Goal: Information Seeking & Learning: Learn about a topic

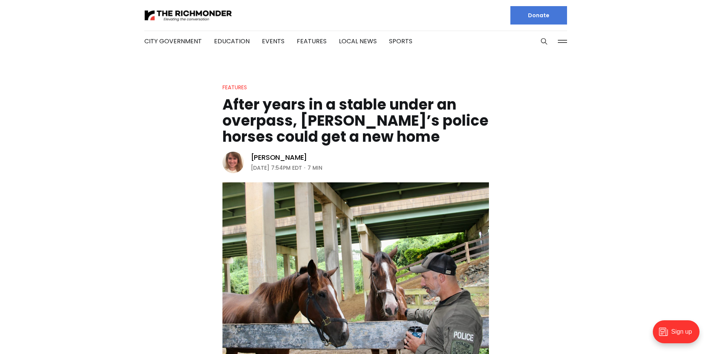
click at [129, 124] on header "Features After years in a stable under an overpass, [PERSON_NAME]’s police hors…" at bounding box center [355, 225] width 711 height 284
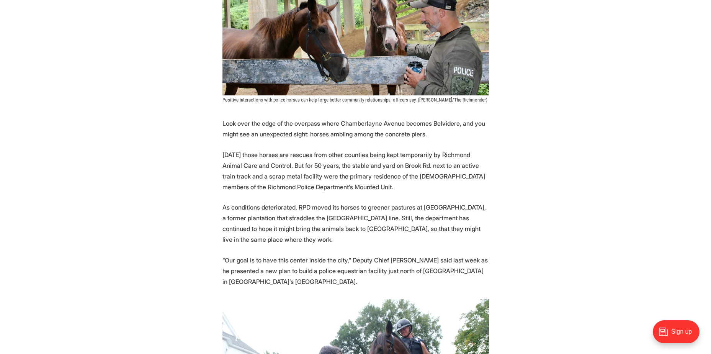
scroll to position [306, 0]
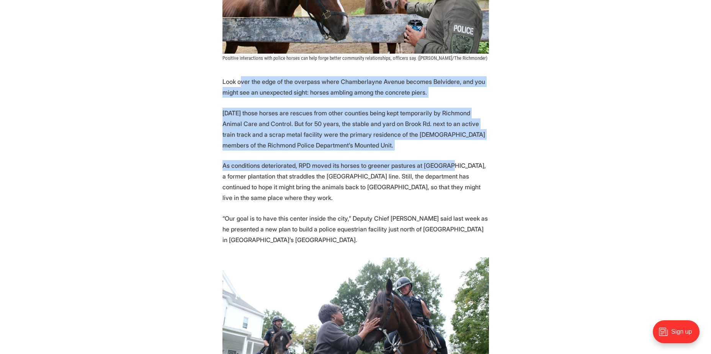
drag, startPoint x: 242, startPoint y: 84, endPoint x: 440, endPoint y: 161, distance: 211.8
click at [440, 161] on p "As conditions deteriorated, RPD moved its horses to greener pastures at [GEOGRA…" at bounding box center [355, 181] width 266 height 43
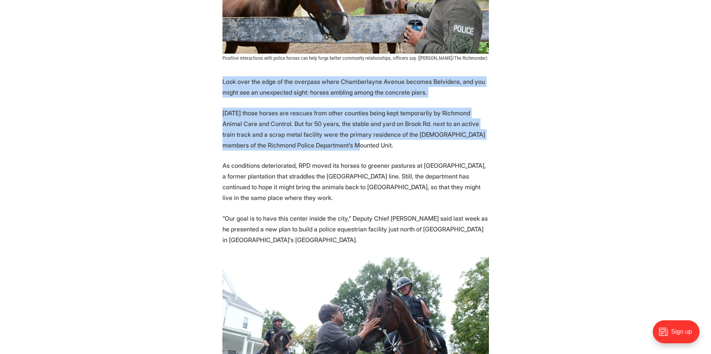
drag, startPoint x: 368, startPoint y: 149, endPoint x: 211, endPoint y: 83, distance: 170.5
drag, startPoint x: 211, startPoint y: 83, endPoint x: 183, endPoint y: 102, distance: 33.9
click at [258, 113] on p "[DATE] those horses are rescues from other counties being kept temporarily by R…" at bounding box center [355, 129] width 266 height 43
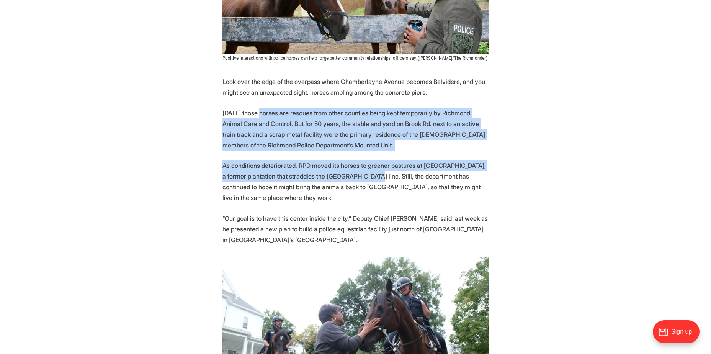
drag, startPoint x: 259, startPoint y: 113, endPoint x: 369, endPoint y: 180, distance: 129.0
click at [369, 180] on p "As conditions deteriorated, RPD moved its horses to greener pastures at [GEOGRA…" at bounding box center [355, 181] width 266 height 43
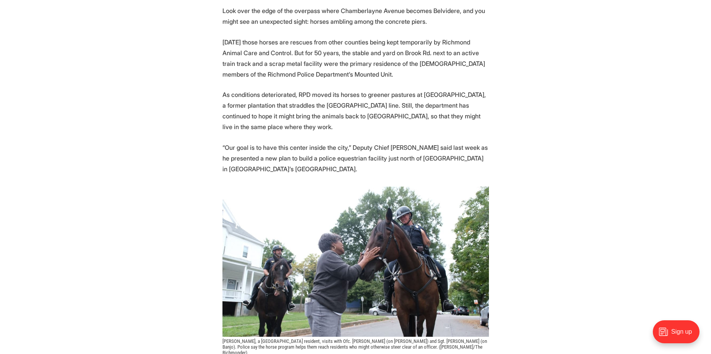
scroll to position [383, 0]
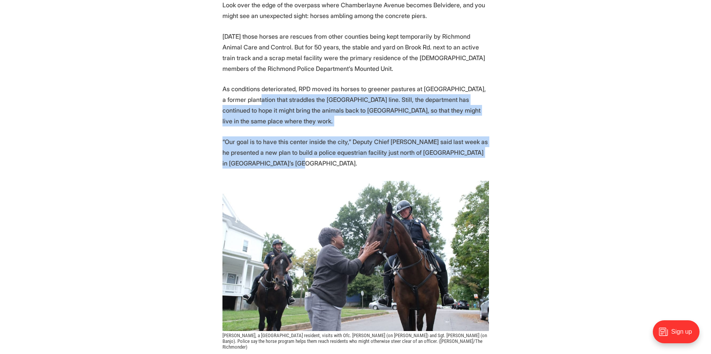
drag, startPoint x: 256, startPoint y: 95, endPoint x: 314, endPoint y: 162, distance: 88.8
drag, startPoint x: 314, startPoint y: 162, endPoint x: 201, endPoint y: 160, distance: 112.6
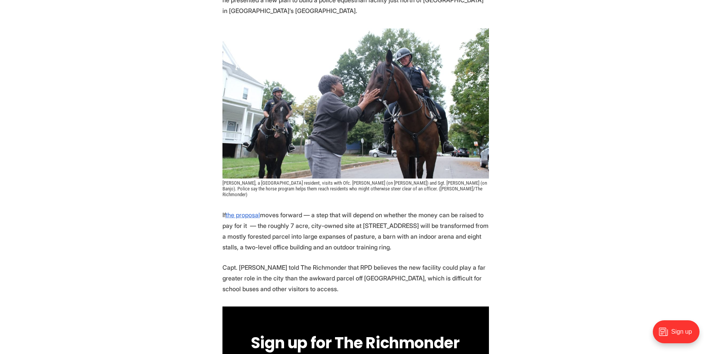
scroll to position [536, 0]
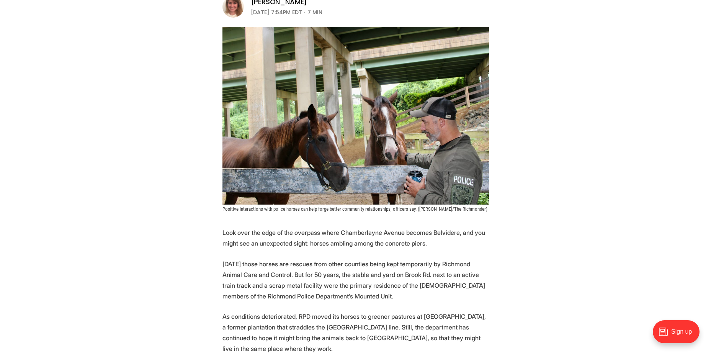
scroll to position [0, 0]
